Goal: Task Accomplishment & Management: Use online tool/utility

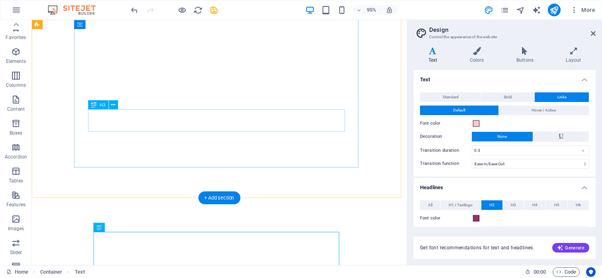
select select "ease-in-out"
select select "px"
select select "rem"
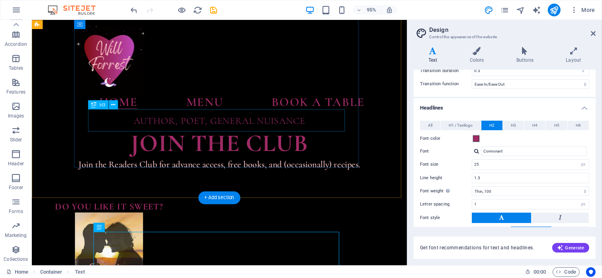
scroll to position [441, 0]
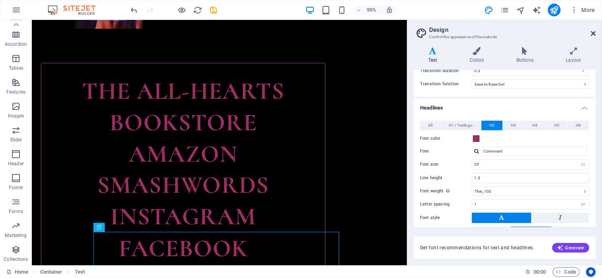
click at [592, 33] on icon at bounding box center [592, 33] width 5 height 6
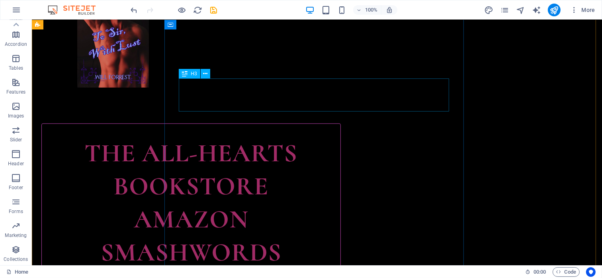
scroll to position [343, 0]
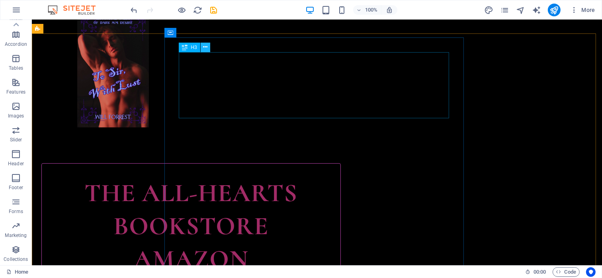
click at [205, 47] on icon at bounding box center [205, 47] width 4 height 8
click at [193, 47] on span "H3" at bounding box center [194, 47] width 6 height 5
click at [184, 47] on icon at bounding box center [185, 48] width 6 height 10
click at [195, 47] on span "H3" at bounding box center [194, 47] width 6 height 5
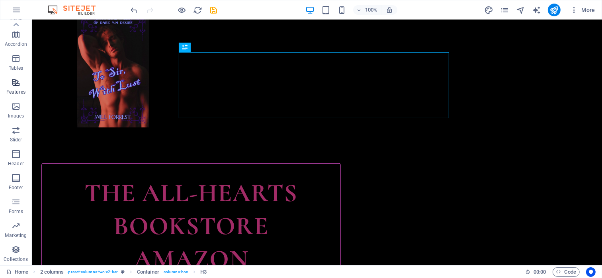
click at [15, 78] on icon "button" at bounding box center [16, 83] width 10 height 10
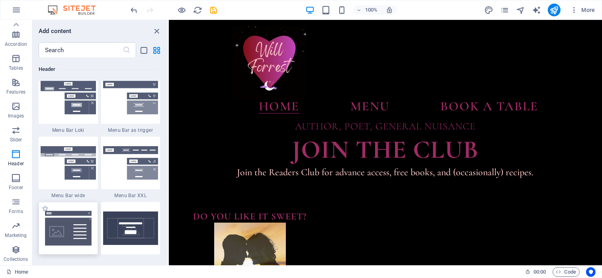
scroll to position [4891, 0]
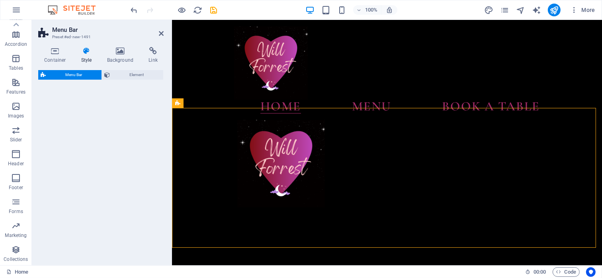
select select "rem"
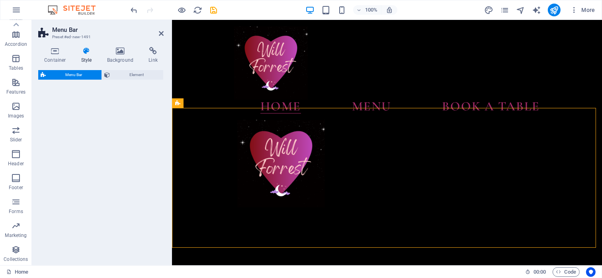
select select "rem"
select select "preset-menu-v2-loki"
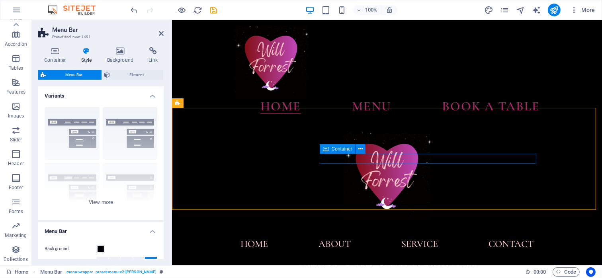
click at [171, 20] on div "Menu" at bounding box center [171, 20] width 0 height 0
click at [171, 20] on figure at bounding box center [171, 20] width 0 height 0
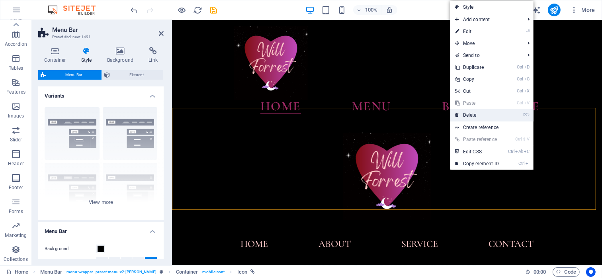
drag, startPoint x: 477, startPoint y: 113, endPoint x: 305, endPoint y: 94, distance: 173.7
click at [477, 113] on link "⌦ Delete" at bounding box center [476, 115] width 53 height 12
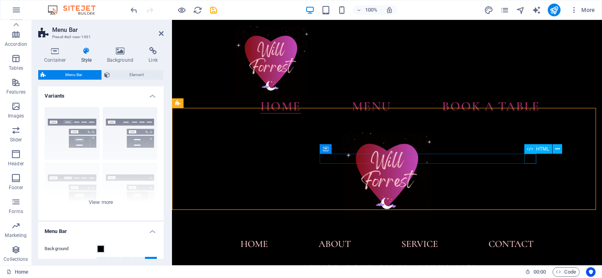
click at [171, 20] on div "Menu" at bounding box center [171, 20] width 0 height 0
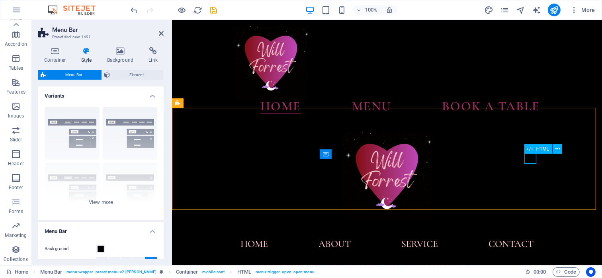
click at [171, 20] on div "Menu" at bounding box center [171, 20] width 0 height 0
click at [176, 184] on div "Menu Home About Service Contact" at bounding box center [386, 191] width 430 height 142
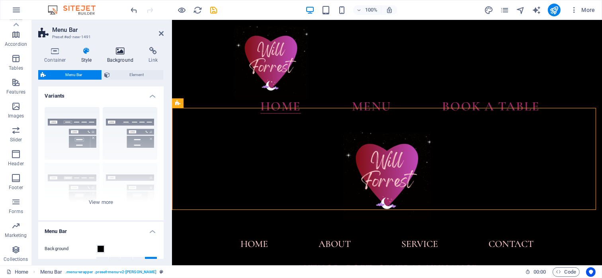
click at [120, 51] on icon at bounding box center [120, 51] width 39 height 8
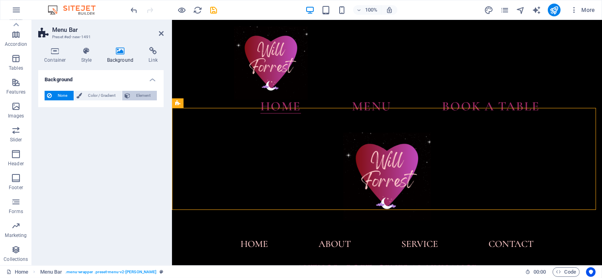
click at [139, 95] on span "Element" at bounding box center [143, 96] width 22 height 10
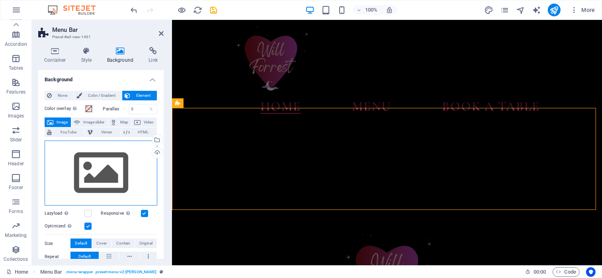
click at [124, 155] on div "Drag files here, click to choose files or select files from Files or our free s…" at bounding box center [101, 172] width 113 height 65
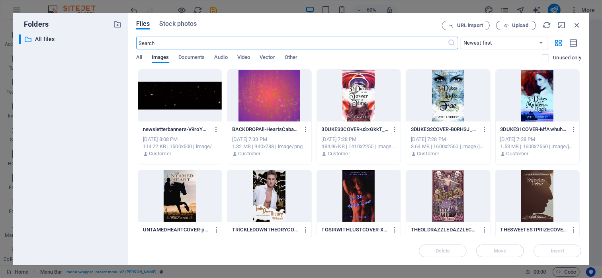
click at [182, 92] on div at bounding box center [180, 96] width 84 height 52
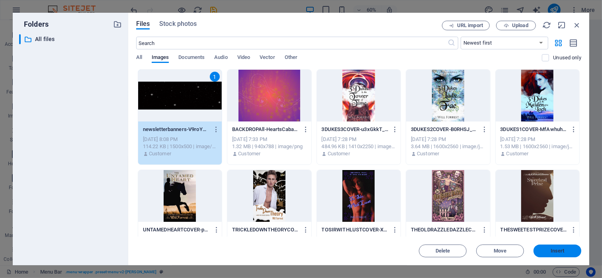
click at [555, 250] on span "Insert" at bounding box center [557, 250] width 14 height 5
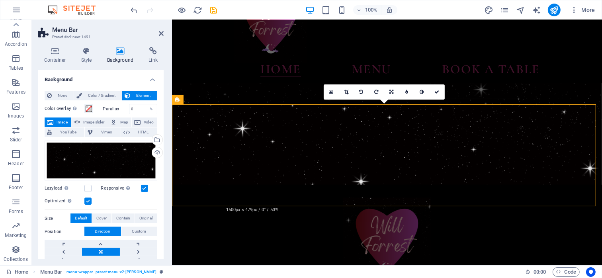
scroll to position [80, 0]
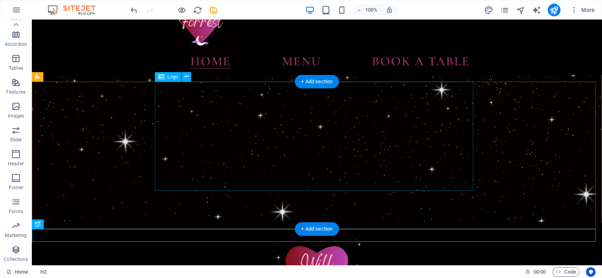
scroll to position [40, 0]
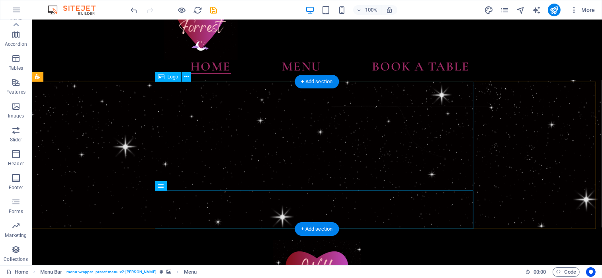
scroll to position [0, 0]
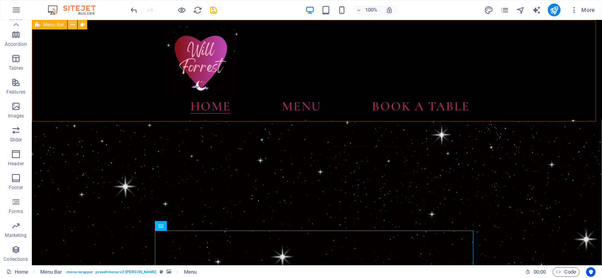
click at [75, 25] on button at bounding box center [73, 25] width 10 height 10
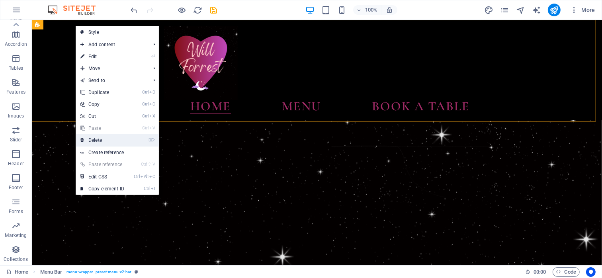
click at [99, 140] on link "⌦ Delete" at bounding box center [102, 140] width 53 height 12
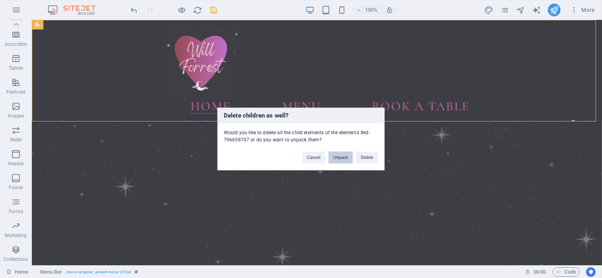
click at [340, 157] on button "Unpack" at bounding box center [340, 158] width 24 height 12
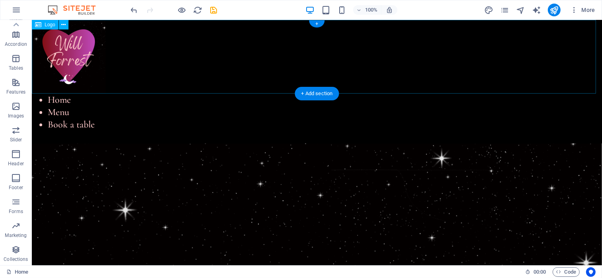
click at [58, 47] on div at bounding box center [316, 57] width 570 height 74
click at [65, 24] on icon at bounding box center [63, 25] width 4 height 8
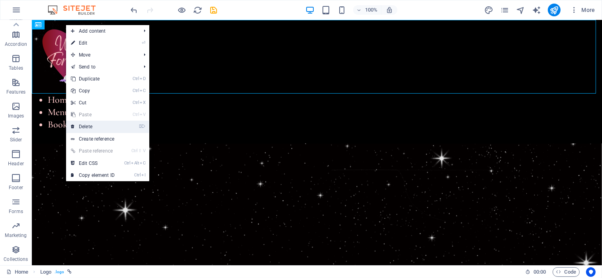
click at [80, 127] on link "⌦ Delete" at bounding box center [92, 127] width 53 height 12
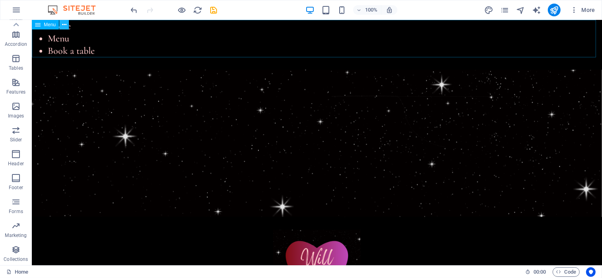
click at [64, 26] on icon at bounding box center [64, 25] width 4 height 8
click at [68, 24] on button at bounding box center [64, 25] width 10 height 10
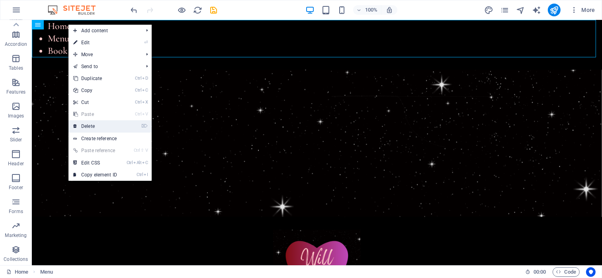
click at [97, 128] on link "⌦ Delete" at bounding box center [94, 126] width 53 height 12
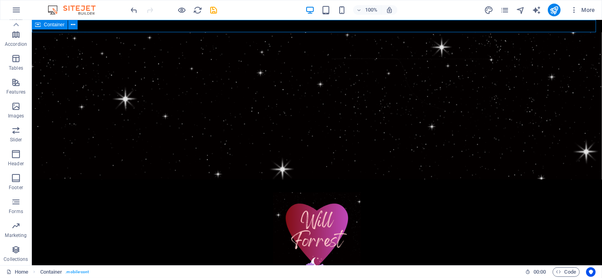
click at [37, 25] on icon at bounding box center [38, 25] width 6 height 10
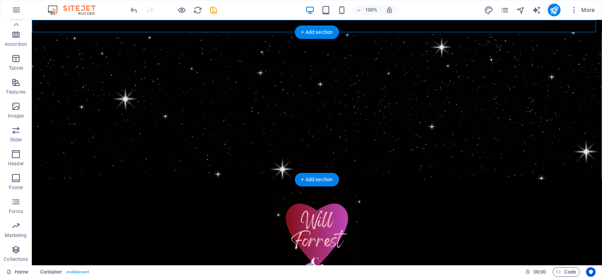
click at [56, 52] on figure at bounding box center [316, 105] width 570 height 147
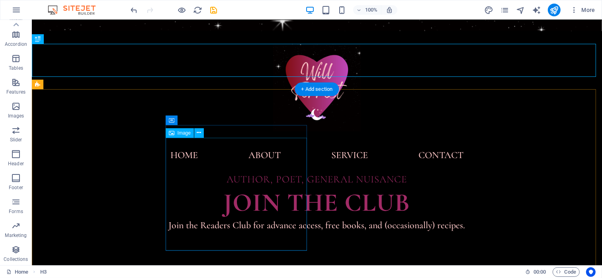
scroll to position [159, 0]
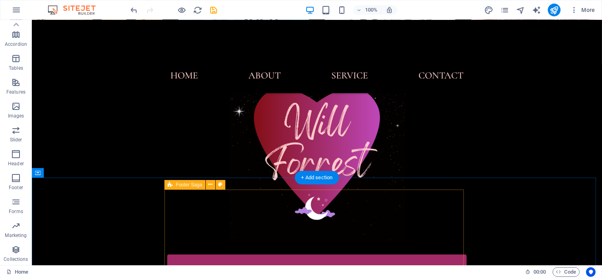
scroll to position [2994, 0]
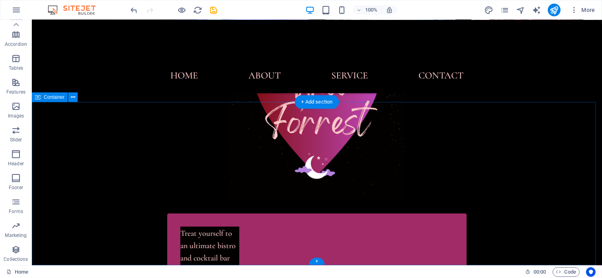
click at [71, 97] on icon at bounding box center [73, 97] width 4 height 8
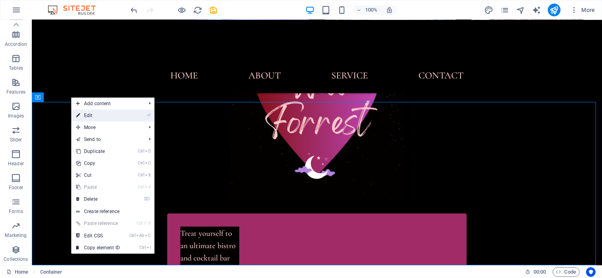
click at [83, 114] on link "⏎ Edit" at bounding box center [97, 115] width 53 height 12
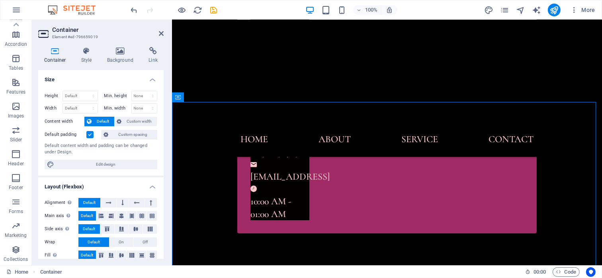
scroll to position [2469, 0]
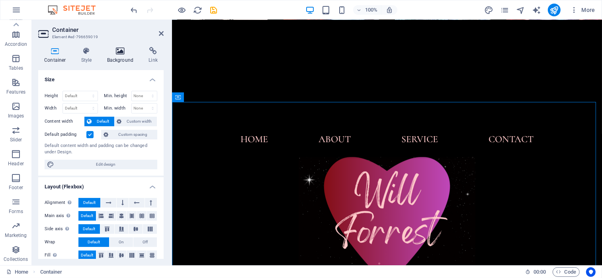
click at [116, 48] on icon at bounding box center [120, 51] width 39 height 8
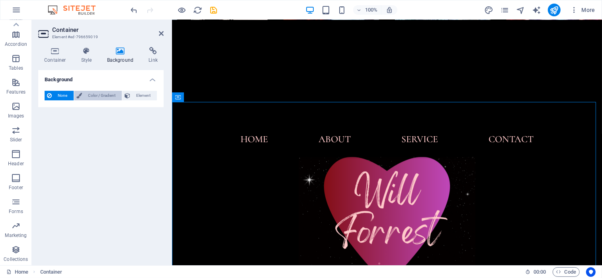
click at [109, 95] on span "Color / Gradient" at bounding box center [101, 96] width 35 height 10
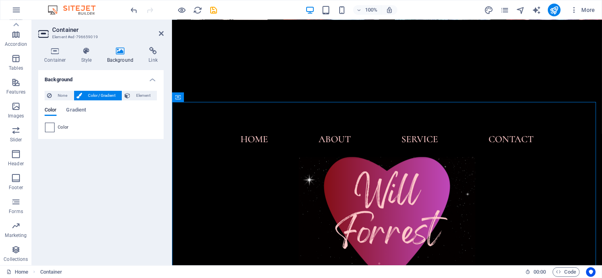
click at [49, 128] on span at bounding box center [49, 127] width 9 height 9
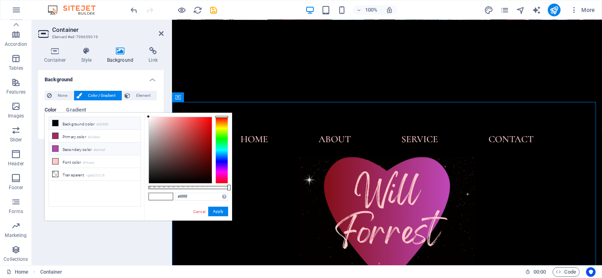
click at [74, 148] on li "Secondary color #bb44af" at bounding box center [95, 148] width 92 height 13
type input "#bb44af"
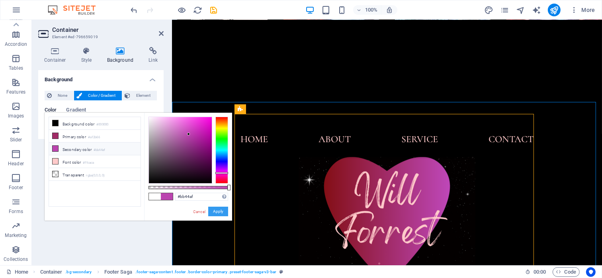
click at [210, 213] on button "Apply" at bounding box center [218, 211] width 20 height 10
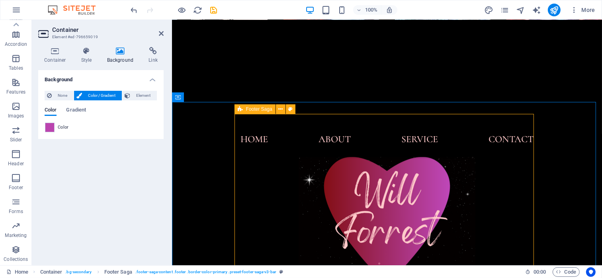
click at [290, 109] on icon at bounding box center [290, 109] width 4 height 8
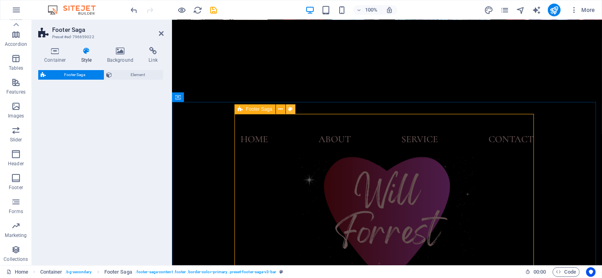
select select "rem"
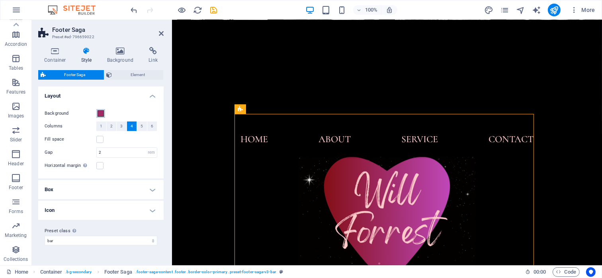
click at [100, 113] on span at bounding box center [100, 113] width 6 height 6
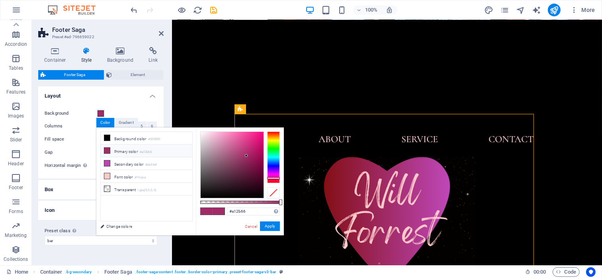
click at [126, 150] on li "Primary color #a12b66" at bounding box center [147, 150] width 92 height 13
click at [270, 226] on button "Apply" at bounding box center [270, 226] width 20 height 10
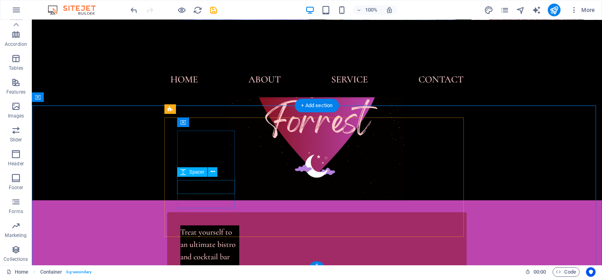
scroll to position [2994, 0]
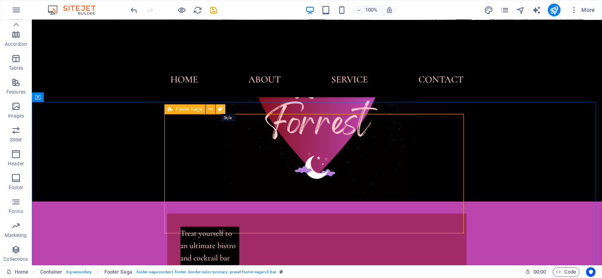
click at [218, 108] on icon at bounding box center [220, 109] width 4 height 8
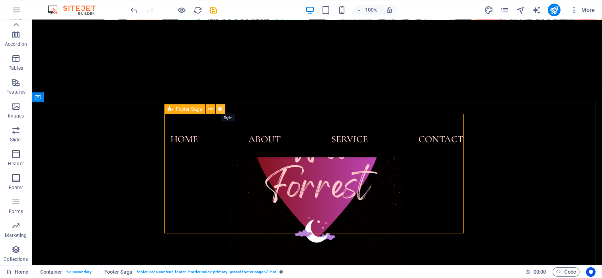
scroll to position [2469, 0]
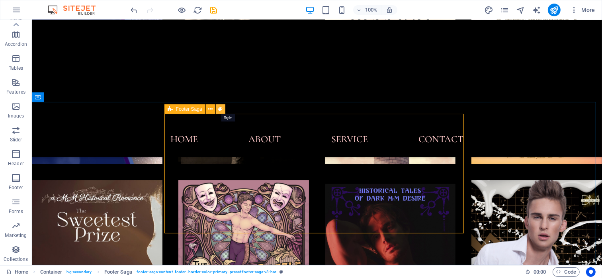
select select "rem"
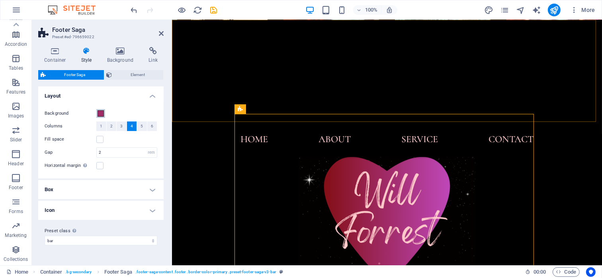
click at [99, 113] on span at bounding box center [100, 113] width 6 height 6
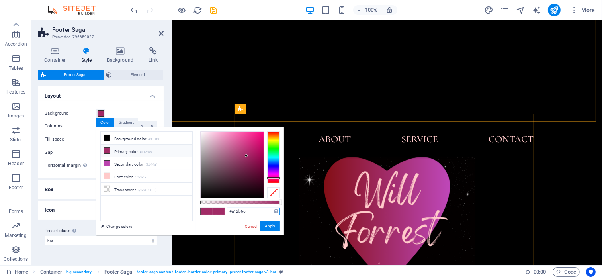
click at [251, 209] on input "#a12b66" at bounding box center [253, 211] width 53 height 8
click at [253, 226] on link "Cancel" at bounding box center [251, 226] width 14 height 6
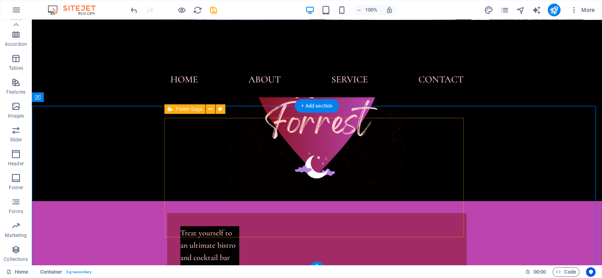
scroll to position [2994, 0]
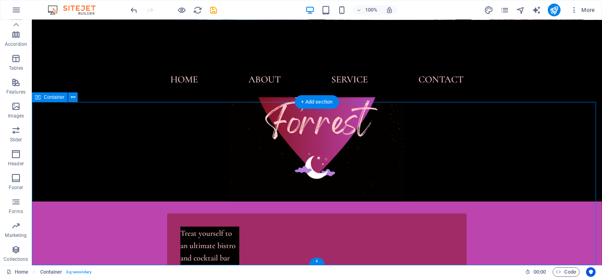
click at [73, 97] on icon at bounding box center [73, 97] width 4 height 8
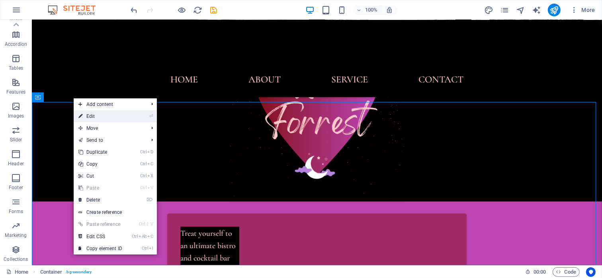
click at [91, 113] on link "⏎ Edit" at bounding box center [100, 116] width 53 height 12
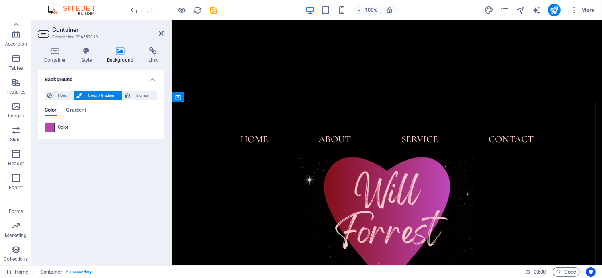
click at [48, 128] on span at bounding box center [49, 127] width 9 height 9
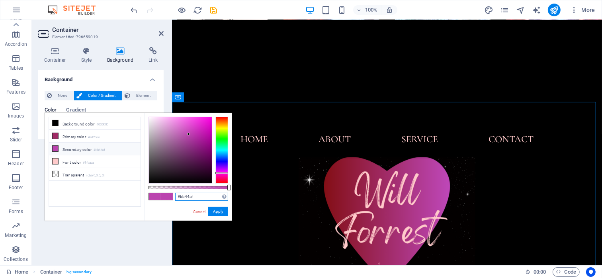
click at [200, 197] on input "#bb44af" at bounding box center [201, 197] width 53 height 8
drag, startPoint x: 190, startPoint y: 195, endPoint x: 185, endPoint y: 194, distance: 4.8
click at [185, 194] on input "#bb44af" at bounding box center [201, 197] width 53 height 8
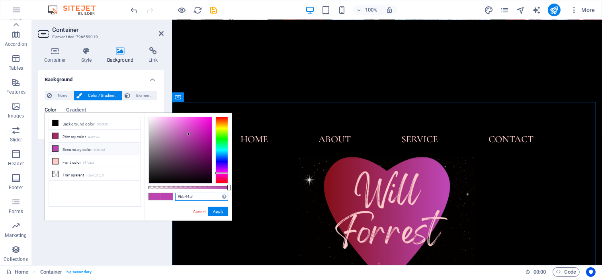
click at [202, 196] on input "#bb44af" at bounding box center [201, 197] width 53 height 8
drag, startPoint x: 202, startPoint y: 195, endPoint x: 159, endPoint y: 198, distance: 43.5
click at [159, 198] on div "#bb44af Supported formats #0852ed rgb(8, 82, 237) rgba(8, 82, 237, 90%) hsv(221…" at bounding box center [188, 224] width 88 height 223
paste input "a12b66"
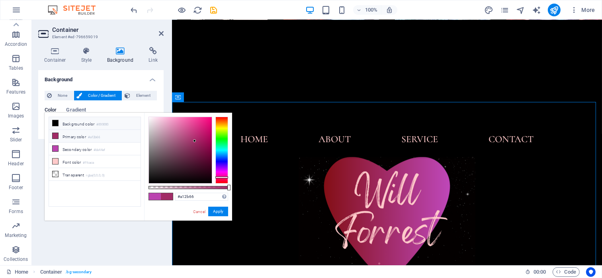
click at [84, 121] on li "Background color #000000" at bounding box center [95, 123] width 92 height 13
type input "#000000"
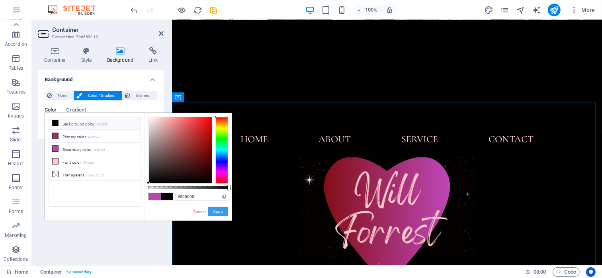
click at [217, 208] on button "Apply" at bounding box center [218, 211] width 20 height 10
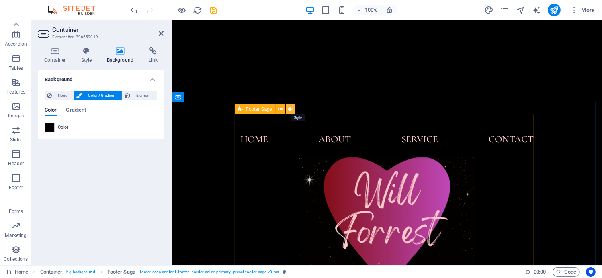
click at [290, 107] on icon at bounding box center [290, 109] width 4 height 8
select select "rem"
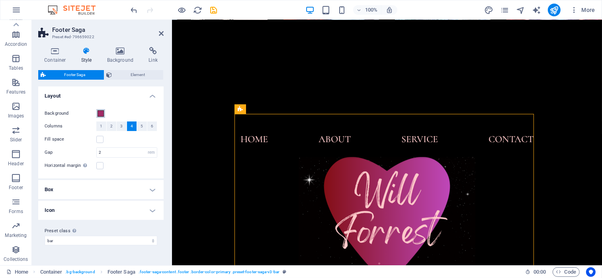
click at [102, 113] on span at bounding box center [100, 113] width 6 height 6
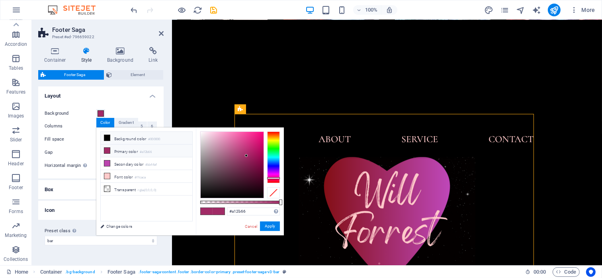
click at [116, 132] on li "Background color #000000" at bounding box center [147, 138] width 92 height 13
type input "#000000"
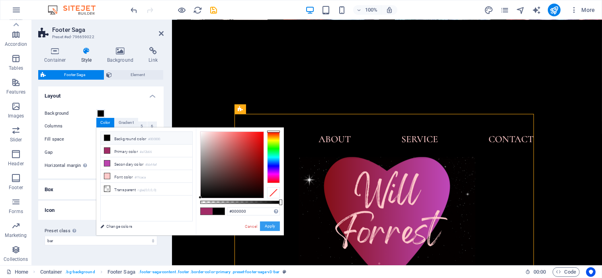
click at [263, 226] on button "Apply" at bounding box center [270, 226] width 20 height 10
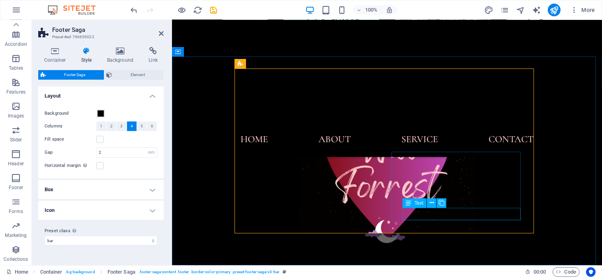
click at [432, 202] on icon at bounding box center [431, 203] width 4 height 8
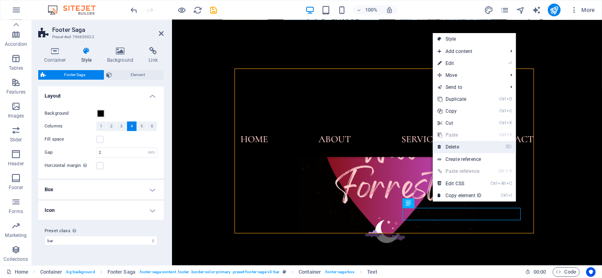
click at [440, 145] on icon at bounding box center [439, 147] width 4 height 12
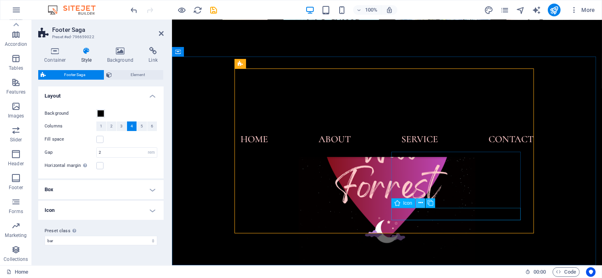
click at [421, 204] on icon at bounding box center [420, 203] width 4 height 8
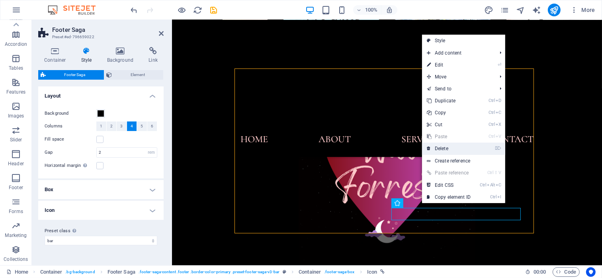
click at [427, 152] on icon at bounding box center [428, 148] width 4 height 12
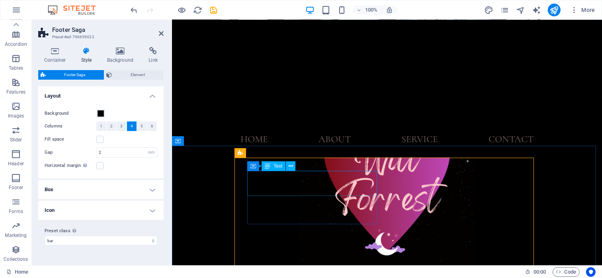
scroll to position [2422, 0]
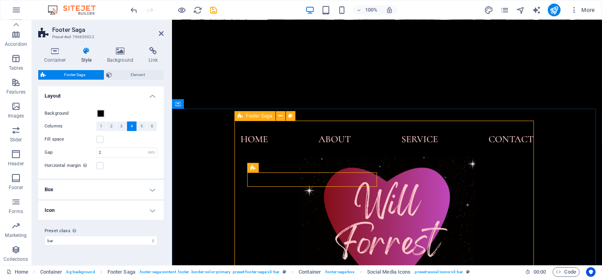
scroll to position [2462, 0]
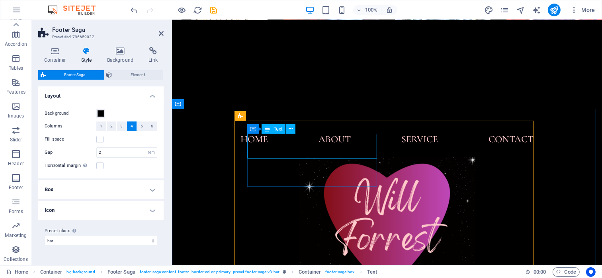
click at [278, 130] on span "Text" at bounding box center [277, 129] width 9 height 5
click at [290, 128] on icon at bounding box center [290, 129] width 4 height 8
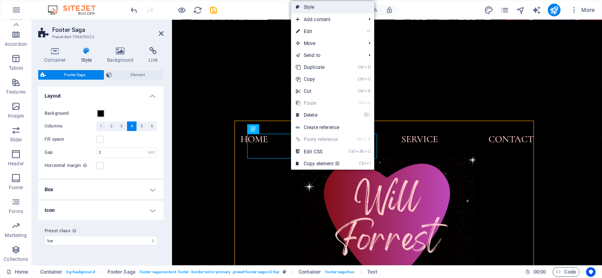
click at [317, 7] on link "Style" at bounding box center [332, 7] width 83 height 12
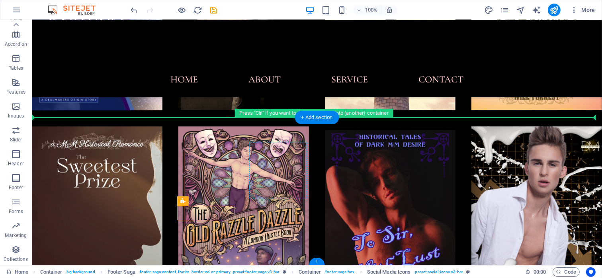
scroll to position [2978, 0]
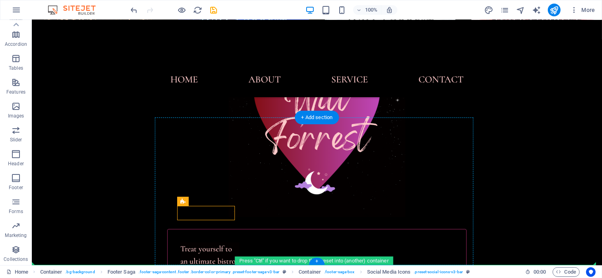
drag, startPoint x: 285, startPoint y: 187, endPoint x: 326, endPoint y: 193, distance: 41.9
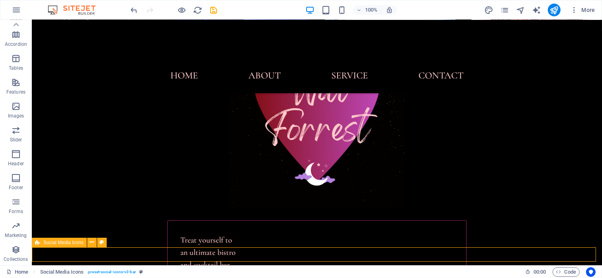
scroll to position [2992, 0]
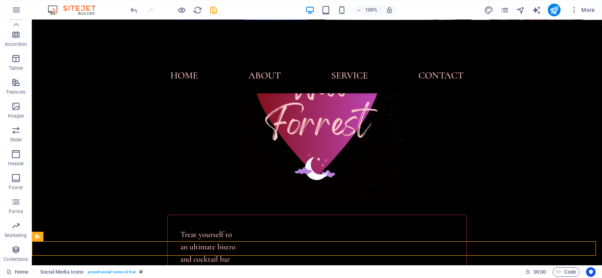
drag, startPoint x: 41, startPoint y: 242, endPoint x: 41, endPoint y: 238, distance: 4.8
click at [41, 238] on div "Social Media Icons" at bounding box center [38, 237] width 12 height 10
click at [134, 10] on icon "undo" at bounding box center [134, 10] width 9 height 9
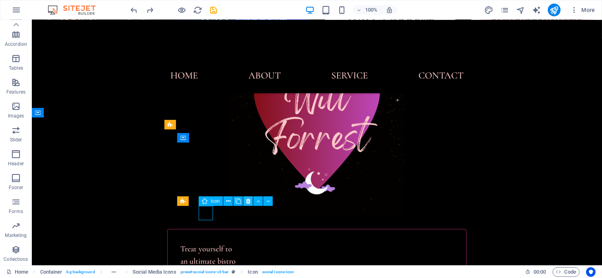
drag, startPoint x: 216, startPoint y: 200, endPoint x: 244, endPoint y: 202, distance: 28.3
click at [233, 200] on div "Icon" at bounding box center [238, 201] width 79 height 10
click at [246, 201] on icon at bounding box center [248, 201] width 4 height 8
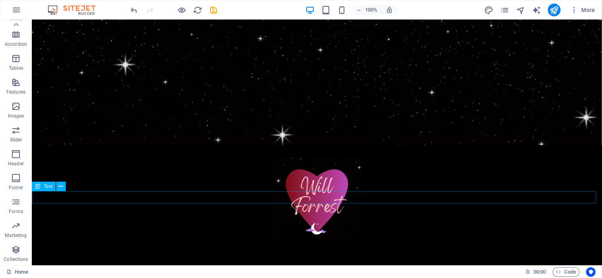
scroll to position [0, 0]
